Goal: Check status: Check status

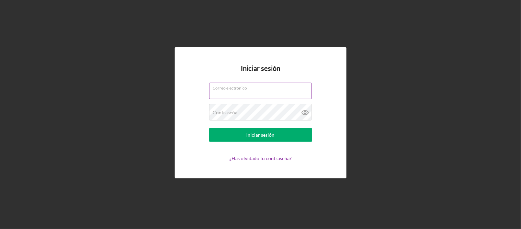
click at [246, 94] on input "Correo electrónico" at bounding box center [260, 90] width 103 height 16
type input "[EMAIL_ADDRESS][DOMAIN_NAME]"
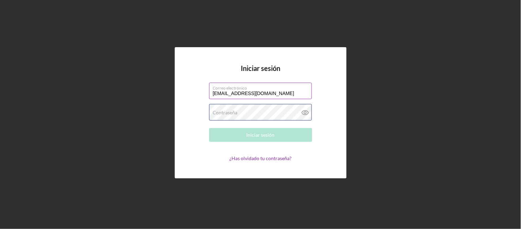
click at [253, 110] on div "Contraseña Required" at bounding box center [260, 112] width 103 height 17
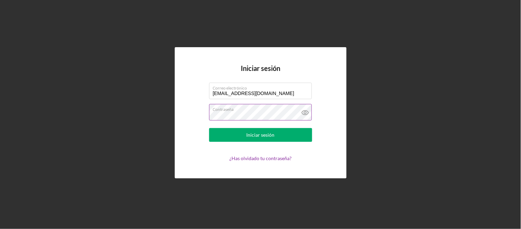
click at [308, 114] on icon at bounding box center [305, 112] width 7 height 4
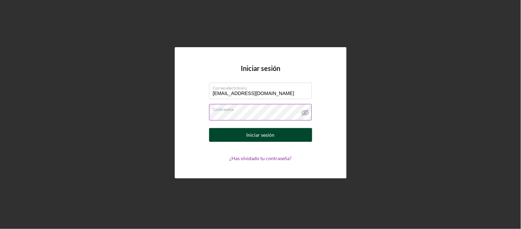
click at [288, 133] on button "Iniciar sesión" at bounding box center [260, 135] width 103 height 14
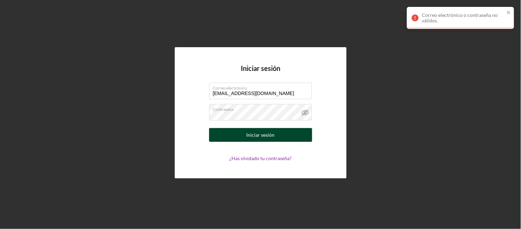
click at [288, 140] on button "Iniciar sesión" at bounding box center [260, 135] width 103 height 14
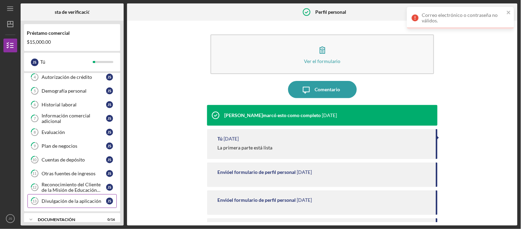
scroll to position [148, 0]
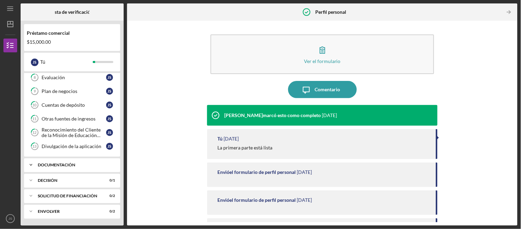
click at [98, 169] on div "Icon/Expander Documentación 0 / 16" at bounding box center [72, 165] width 96 height 14
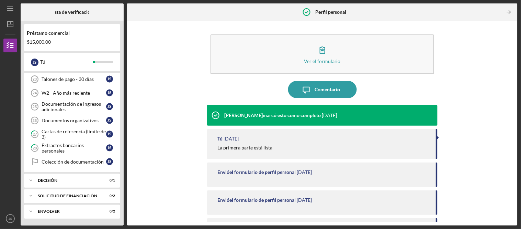
scroll to position [373, 0]
click at [94, 184] on div "Icon/Expander Decisión 0 / 1" at bounding box center [72, 180] width 96 height 14
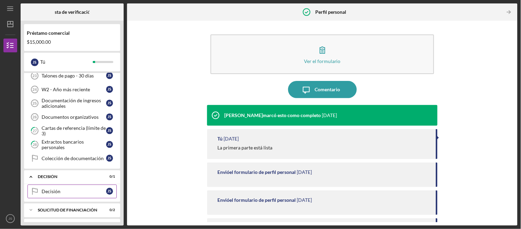
click at [91, 193] on div "Decisión" at bounding box center [74, 190] width 65 height 5
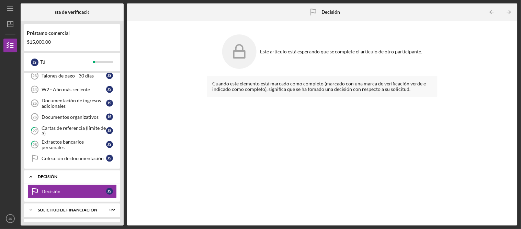
click at [91, 177] on div "Icon/Expander Decisión 0 / 1" at bounding box center [72, 177] width 96 height 14
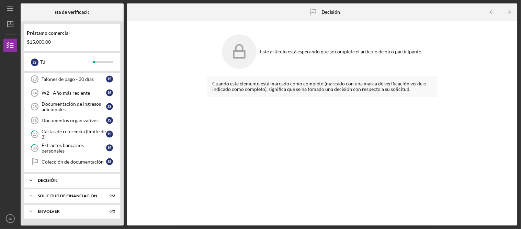
click at [92, 180] on div "Decisión" at bounding box center [75, 180] width 74 height 4
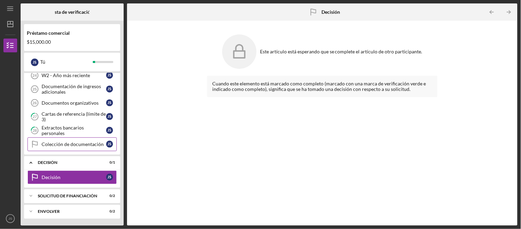
click at [83, 143] on font "Colección de documentación" at bounding box center [73, 144] width 62 height 6
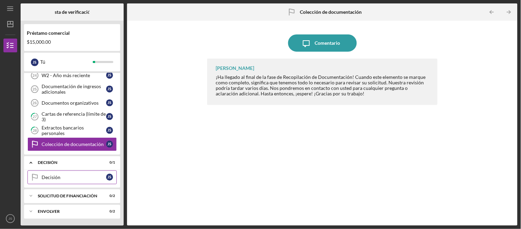
click at [83, 180] on link "Decision Decisión J S" at bounding box center [71, 177] width 89 height 14
